Goal: Task Accomplishment & Management: Use online tool/utility

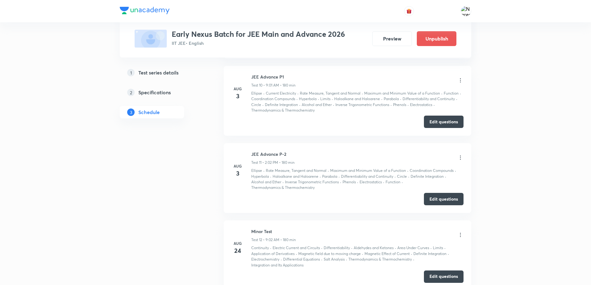
scroll to position [944, 0]
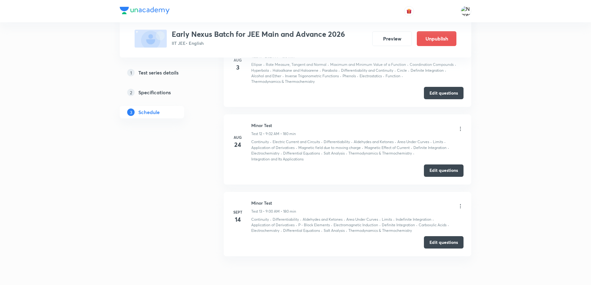
scroll to position [1075, 0]
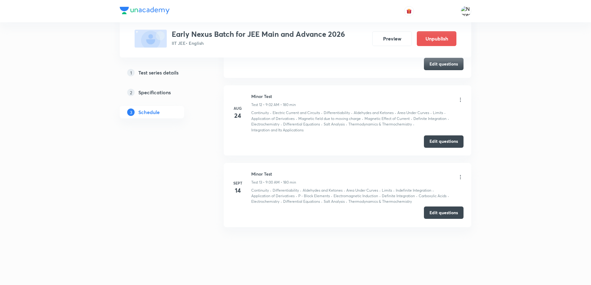
click at [446, 212] on button "Edit questions" at bounding box center [444, 213] width 40 height 12
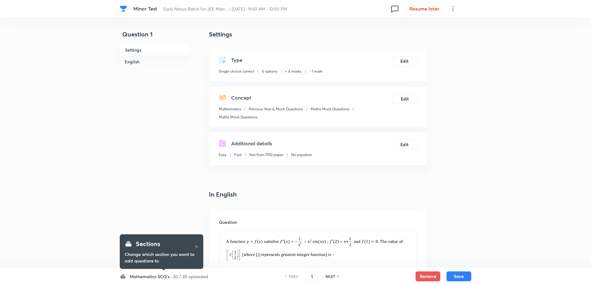
click at [160, 278] on h6 "Mathematics SCQ's ·" at bounding box center [151, 276] width 42 height 6
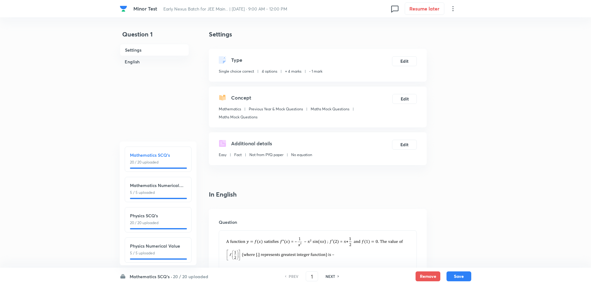
scroll to position [69, 0]
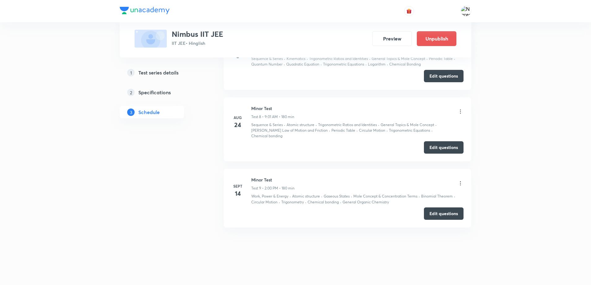
scroll to position [720, 0]
click at [447, 213] on button "Edit questions" at bounding box center [444, 212] width 40 height 12
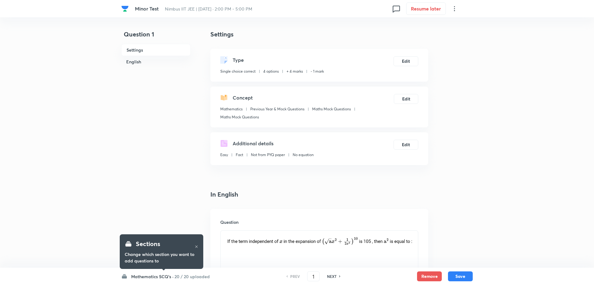
checkbox input "true"
click at [169, 275] on h6 "Mathematics SCQ's ·" at bounding box center [151, 276] width 42 height 6
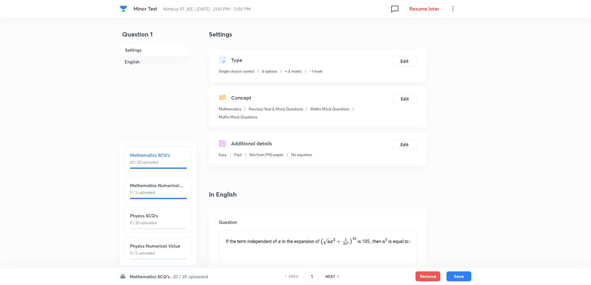
scroll to position [69, 0]
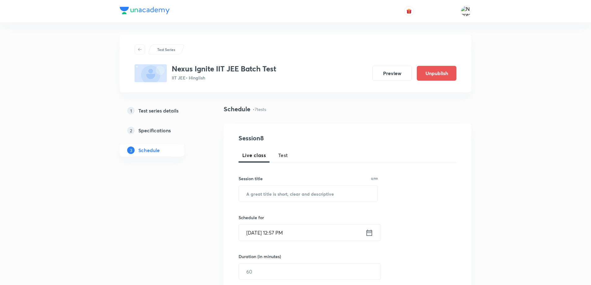
scroll to position [599, 0]
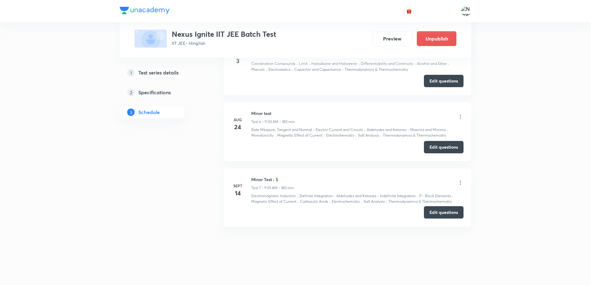
click at [433, 218] on button "Edit questions" at bounding box center [444, 212] width 40 height 12
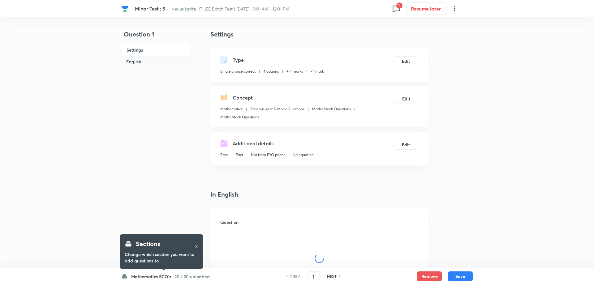
checkbox input "true"
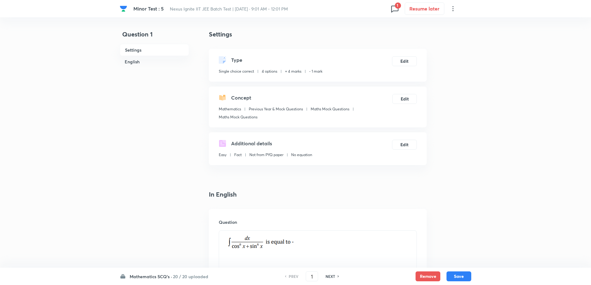
click at [196, 278] on h6 "20 / 20 uploaded" at bounding box center [190, 276] width 35 height 6
